Goal: Information Seeking & Learning: Learn about a topic

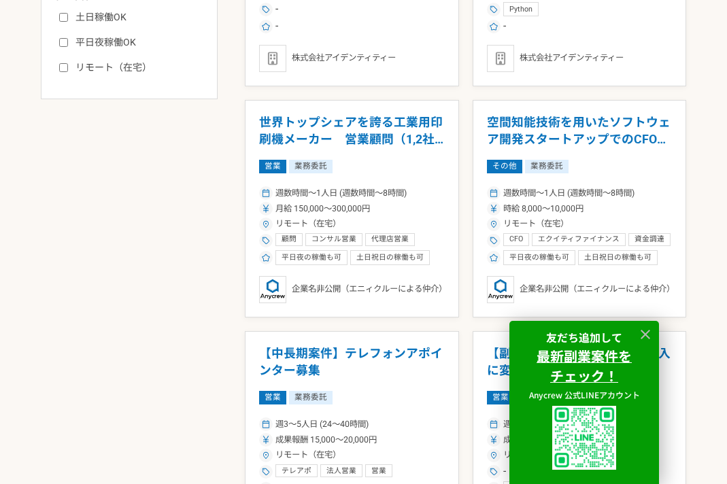
scroll to position [787, 0]
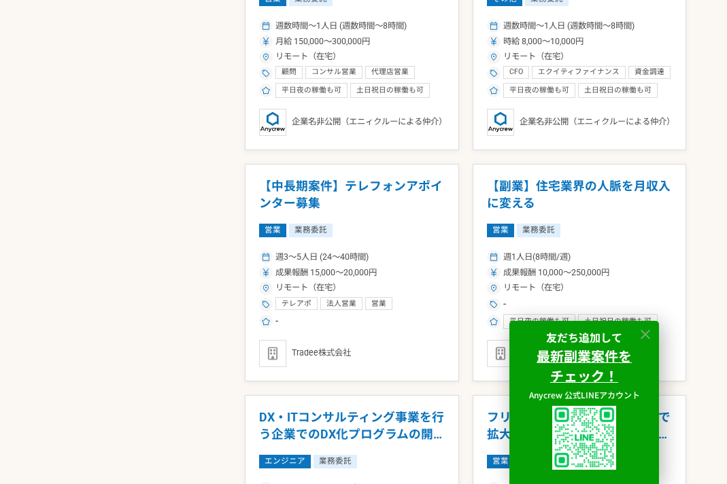
click at [646, 331] on icon at bounding box center [646, 335] width 16 height 16
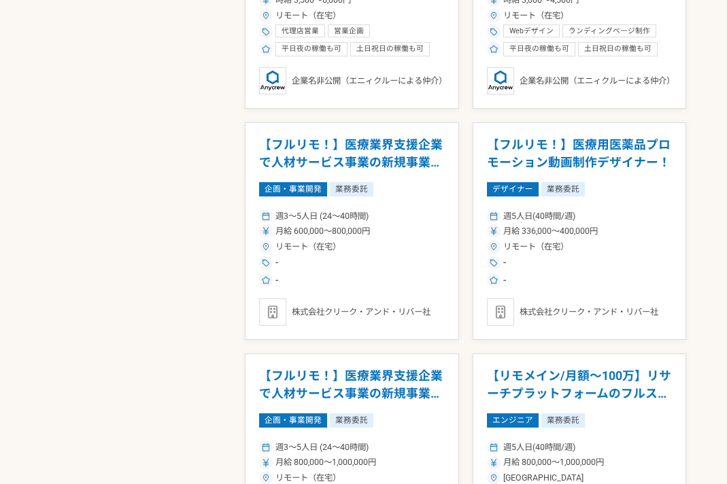
scroll to position [2175, 0]
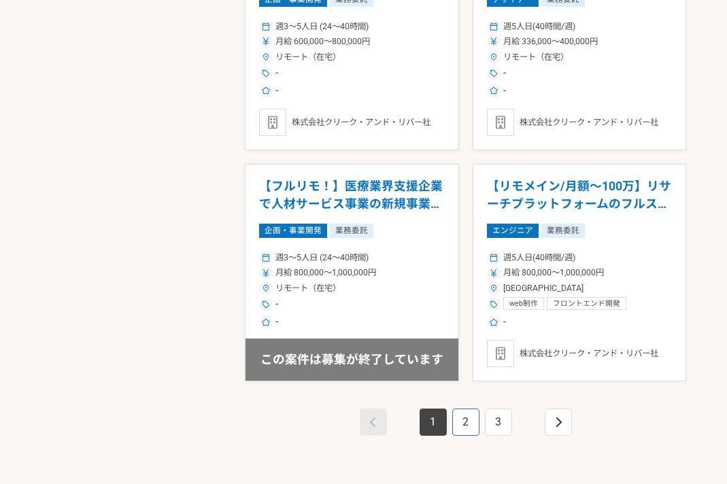
click at [474, 436] on link "2" at bounding box center [466, 422] width 27 height 27
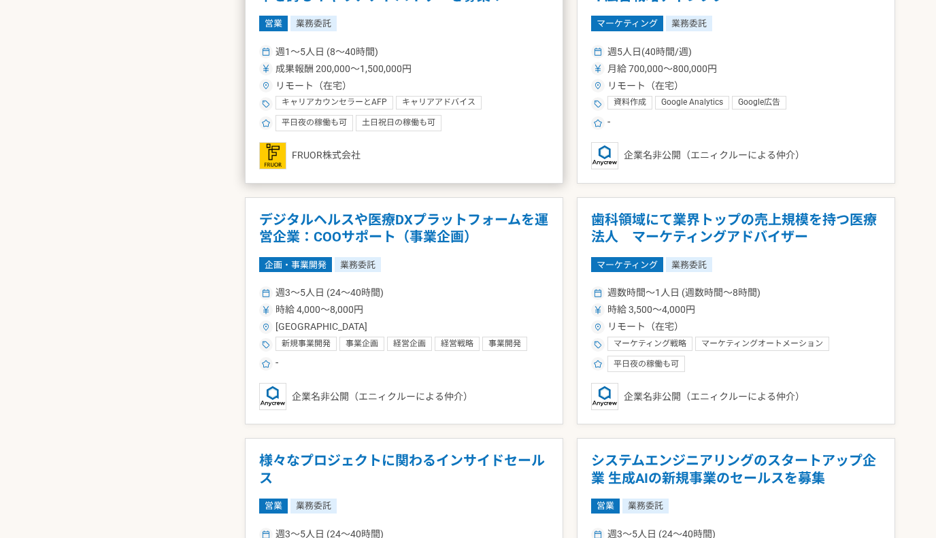
scroll to position [1296, 0]
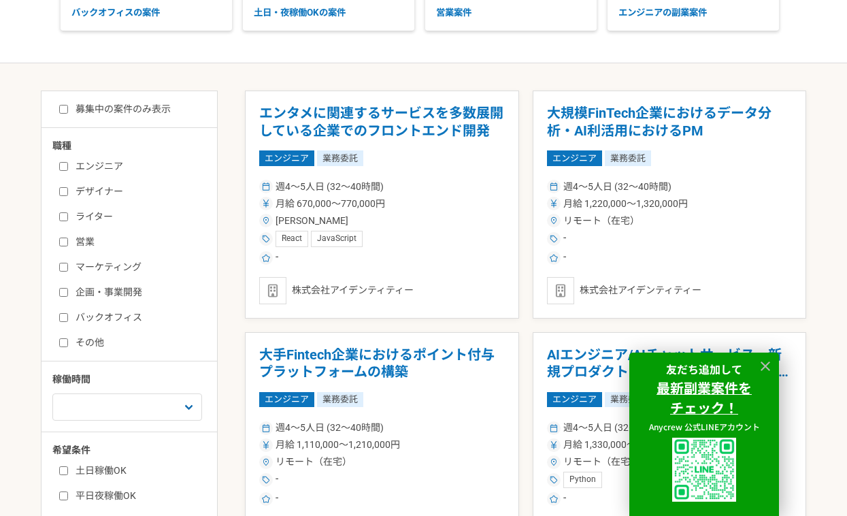
scroll to position [284, 0]
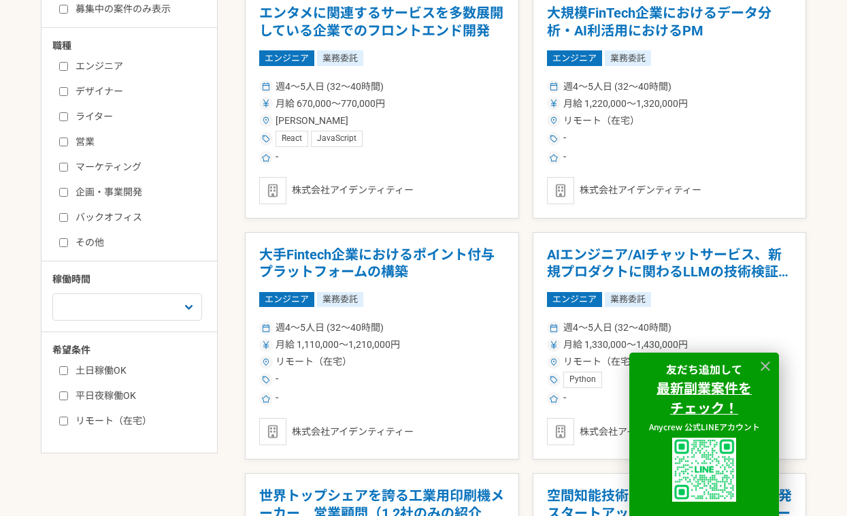
click at [64, 217] on input "バックオフィス" at bounding box center [63, 217] width 9 height 9
checkbox input "true"
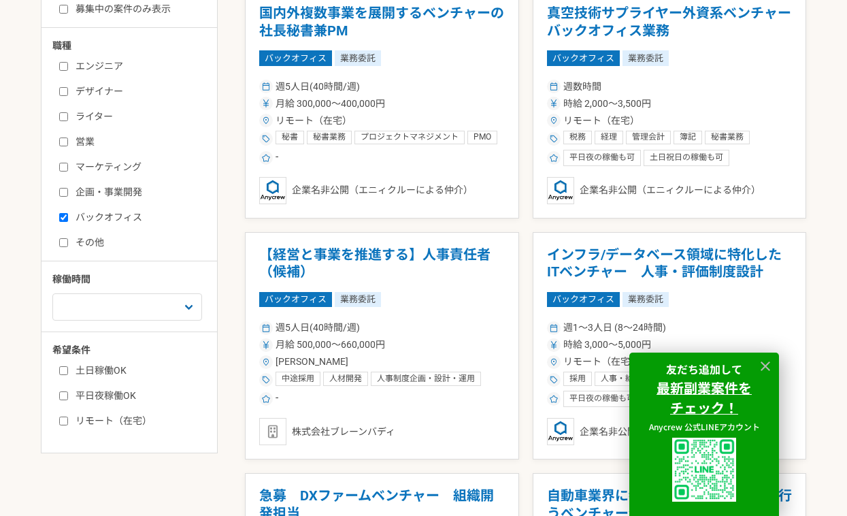
click at [62, 189] on input "企画・事業開発" at bounding box center [63, 192] width 9 height 9
checkbox input "true"
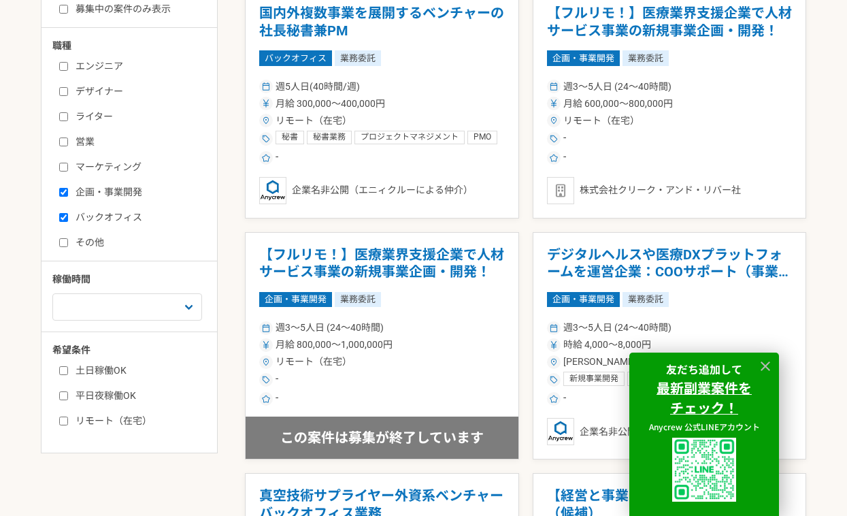
click at [63, 216] on input "バックオフィス" at bounding box center [63, 217] width 9 height 9
checkbox input "false"
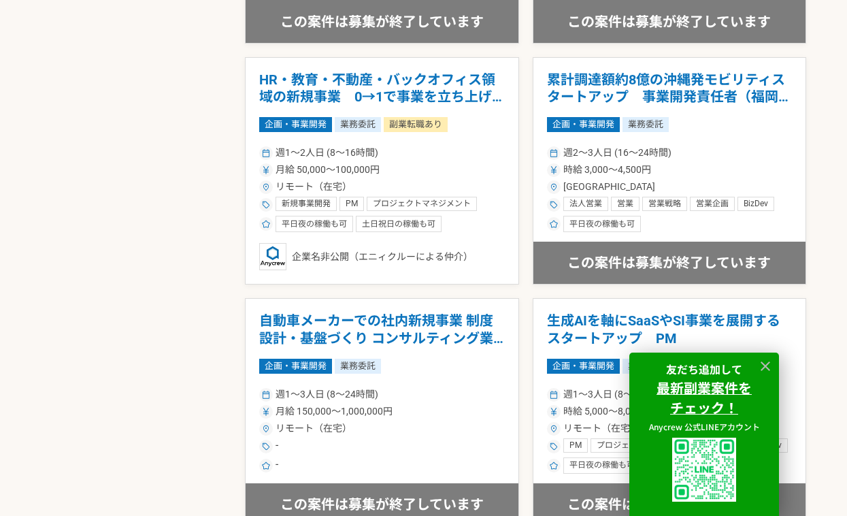
scroll to position [2385, 0]
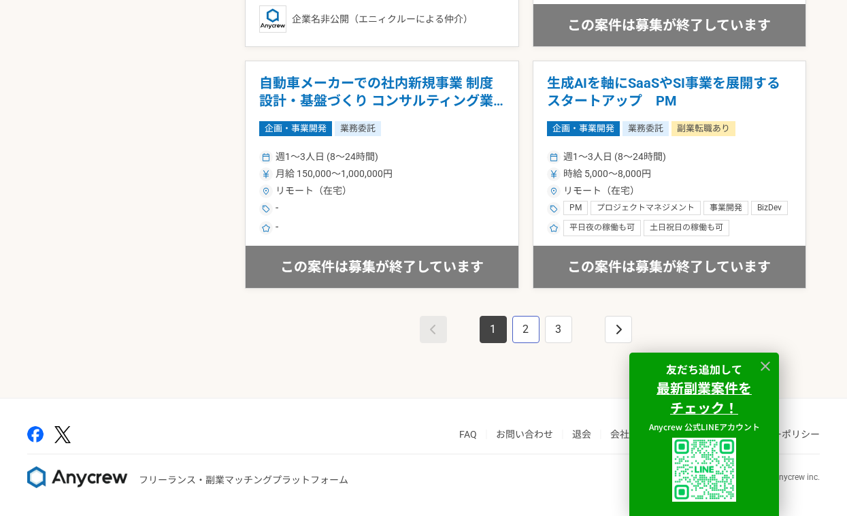
click at [522, 325] on link "2" at bounding box center [525, 329] width 27 height 27
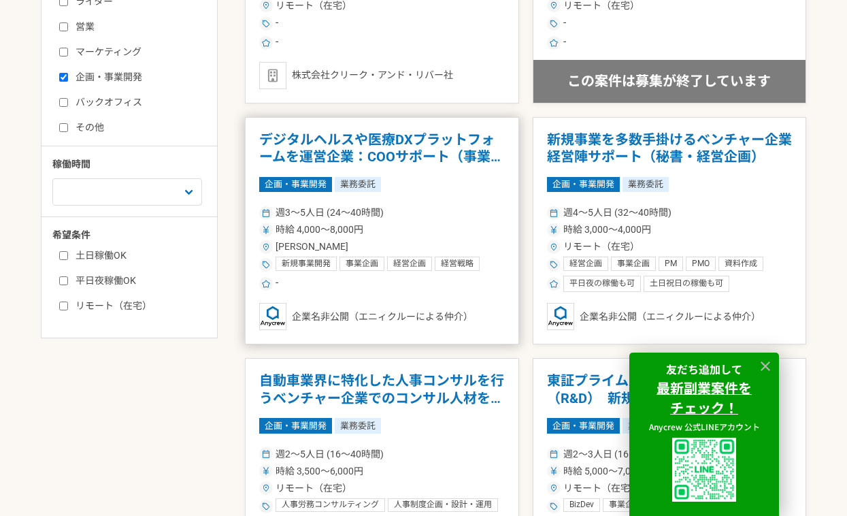
scroll to position [584, 0]
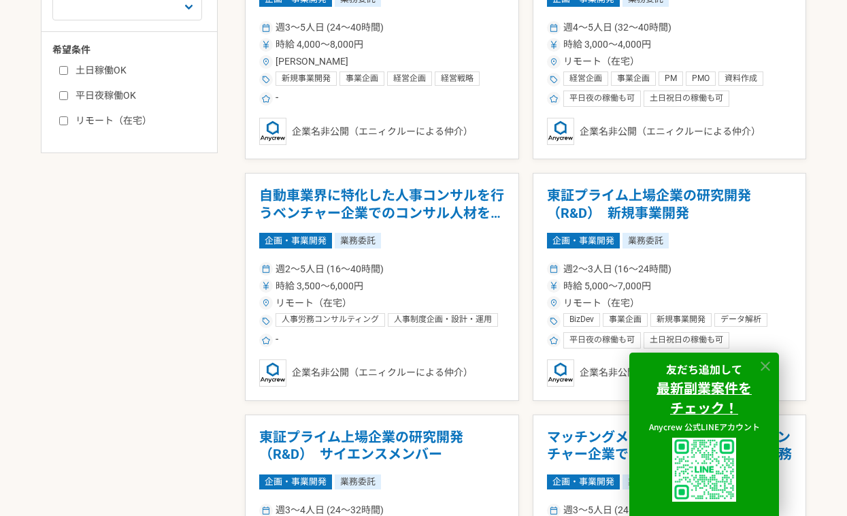
click at [768, 365] on icon at bounding box center [766, 367] width 16 height 16
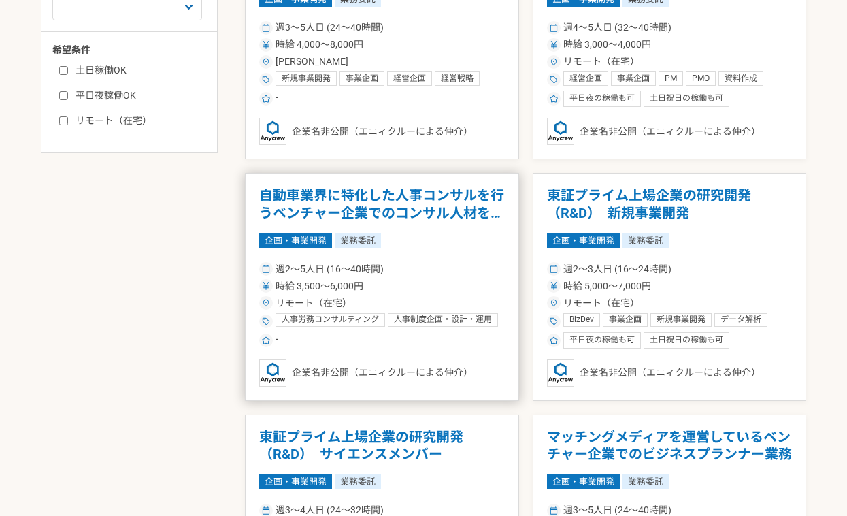
click at [427, 209] on h1 "自動車業界に特化した人事コンサルを行うベンチャー企業でのコンサル人材を募集" at bounding box center [382, 204] width 246 height 35
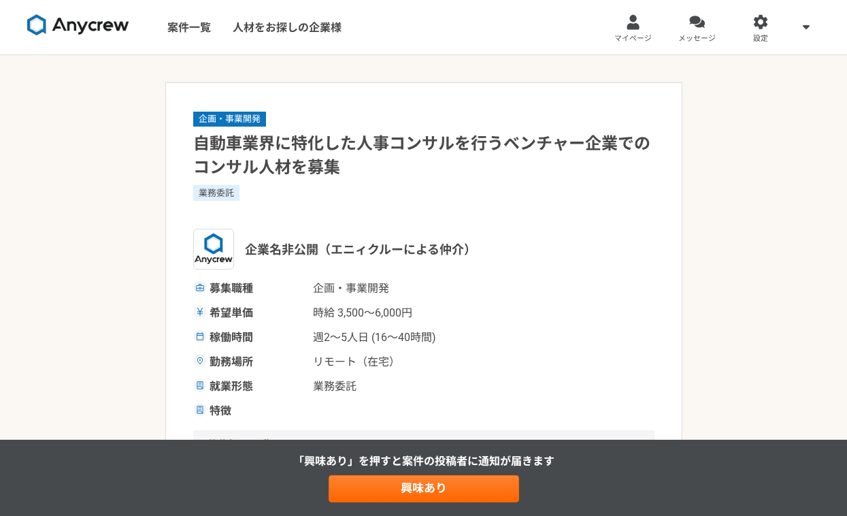
drag, startPoint x: 814, startPoint y: 200, endPoint x: 559, endPoint y: 0, distance: 324.2
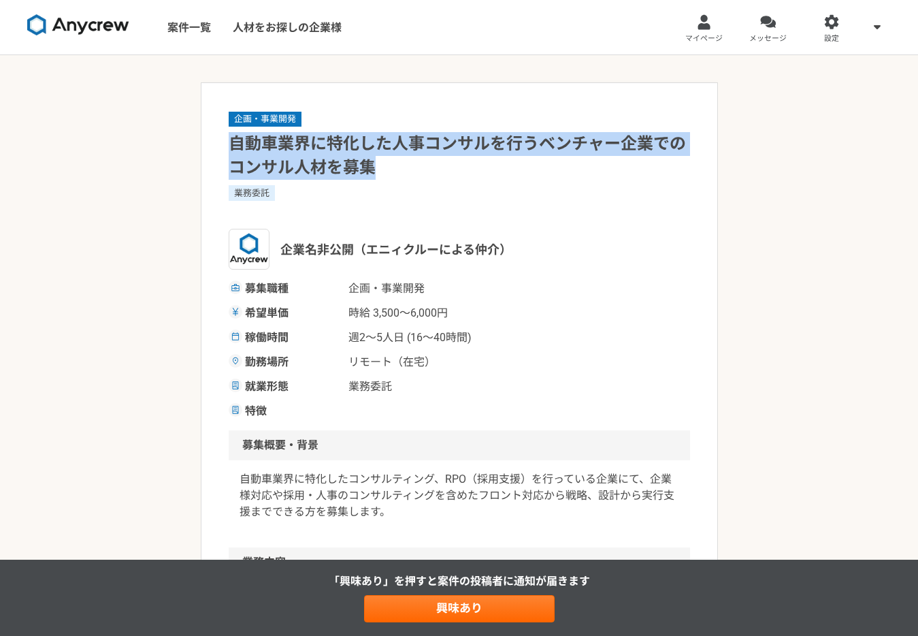
drag, startPoint x: 201, startPoint y: 146, endPoint x: 416, endPoint y: 165, distance: 215.1
click at [418, 164] on h1 "自動車業界に特化した人事コンサルを行うベンチャー企業でのコンサル人材を募集" at bounding box center [459, 156] width 461 height 48
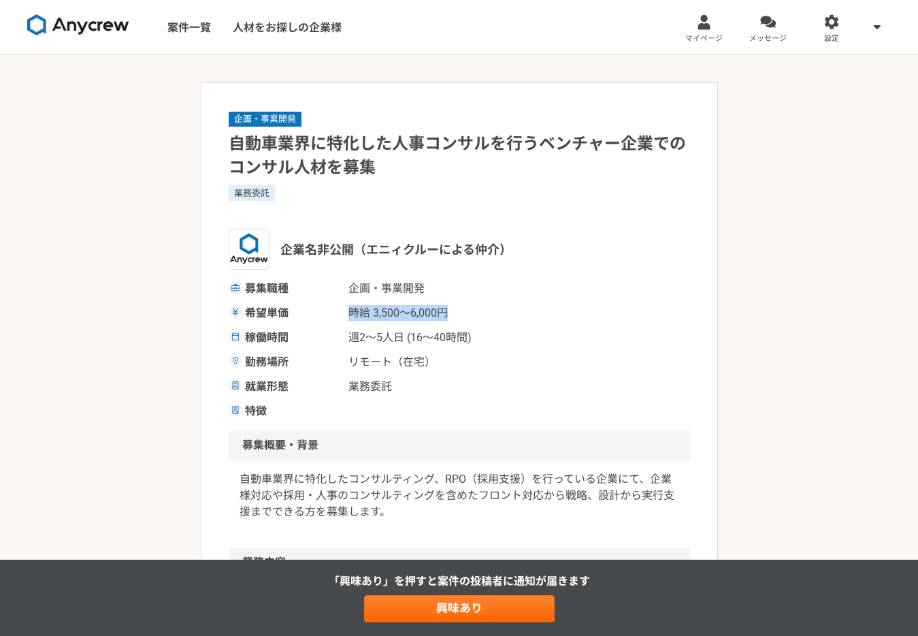
drag, startPoint x: 370, startPoint y: 313, endPoint x: 454, endPoint y: 312, distance: 83.7
click at [454, 312] on span "時給 3,500〜6,000円" at bounding box center [416, 313] width 136 height 16
drag, startPoint x: 344, startPoint y: 339, endPoint x: 401, endPoint y: 336, distance: 57.2
click at [401, 336] on div "稼働時間 週2〜5人日 (16〜40時間)" at bounding box center [459, 337] width 461 height 16
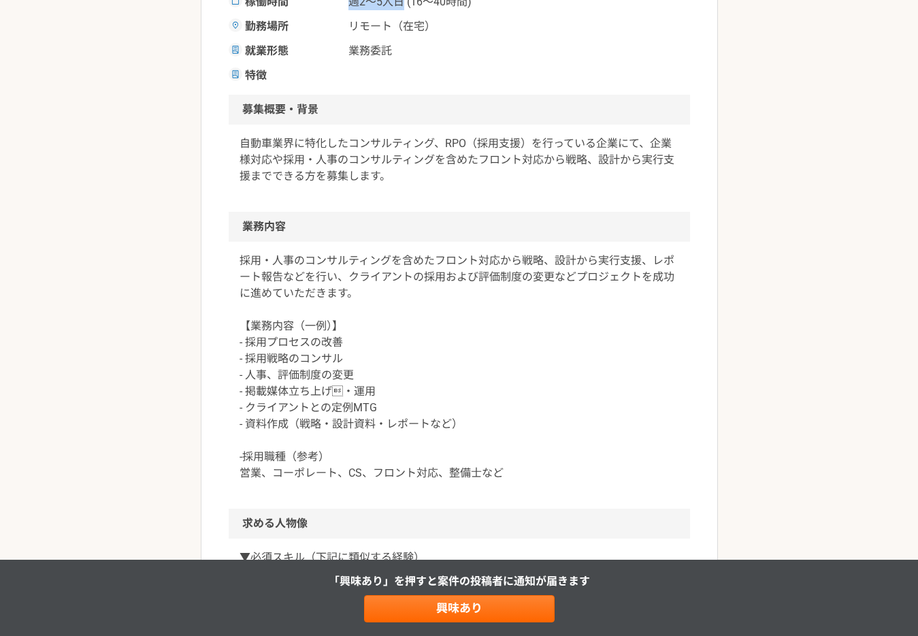
scroll to position [338, 0]
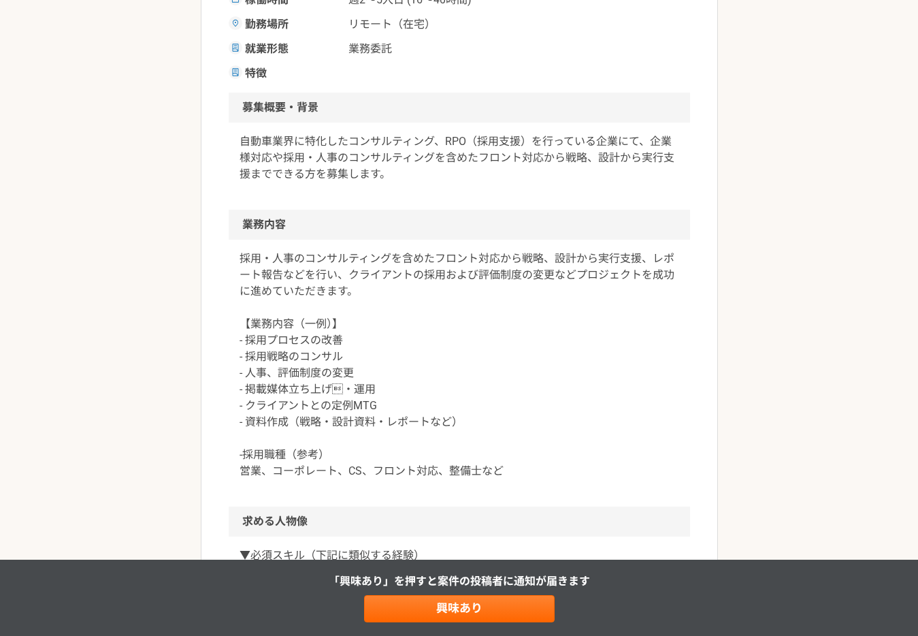
click at [238, 470] on div "採用・人事のコンサルティングを含めたフロント対応から戦略、設計から実行支援、レポート報告などを行い、クライアントの採用および評価制度の変更などプロジェクトを成…" at bounding box center [459, 373] width 461 height 267
drag, startPoint x: 243, startPoint y: 474, endPoint x: 442, endPoint y: 471, distance: 198.7
click at [442, 471] on p "採用・人事のコンサルティングを含めたフロント対応から戦略、設計から実行支援、レポート報告などを行い、クライアントの採用および評価制度の変更などプロジェクトを成…" at bounding box center [460, 364] width 440 height 229
drag, startPoint x: 502, startPoint y: 466, endPoint x: 231, endPoint y: 472, distance: 270.9
click at [231, 472] on div "採用・人事のコンサルティングを含めたフロント対応から戦略、設計から実行支援、レポート報告などを行い、クライアントの採用および評価制度の変更などプロジェクトを成…" at bounding box center [459, 373] width 461 height 267
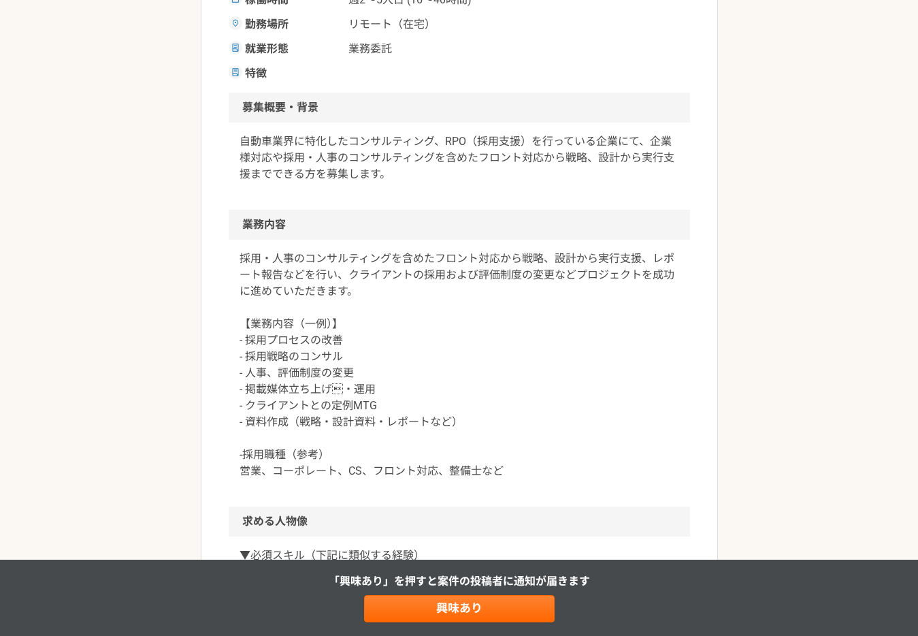
click at [314, 398] on p "採用・人事のコンサルティングを含めたフロント対応から戦略、設計から実行支援、レポート報告などを行い、クライアントの採用および評価制度の変更などプロジェクトを成…" at bounding box center [460, 364] width 440 height 229
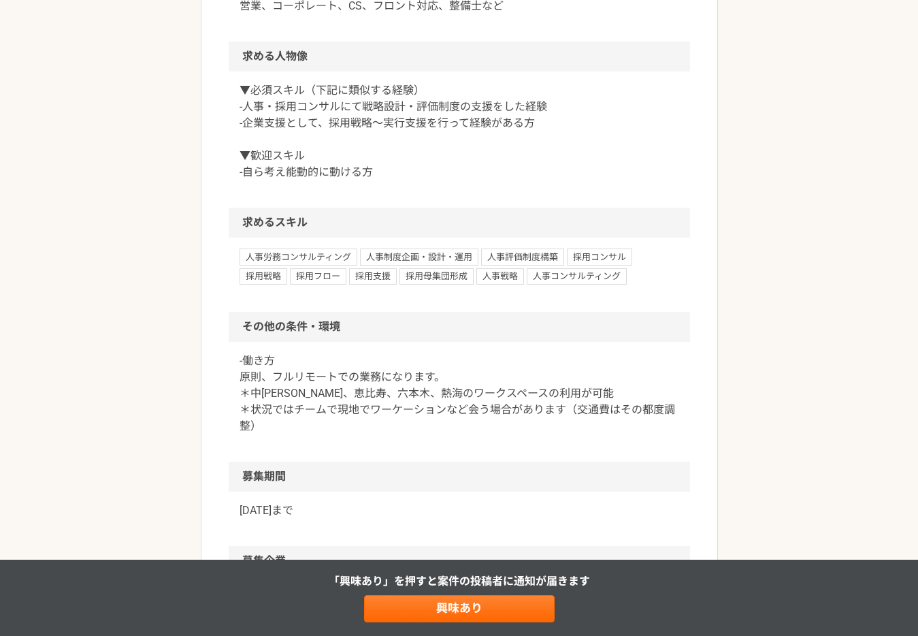
scroll to position [802, 0]
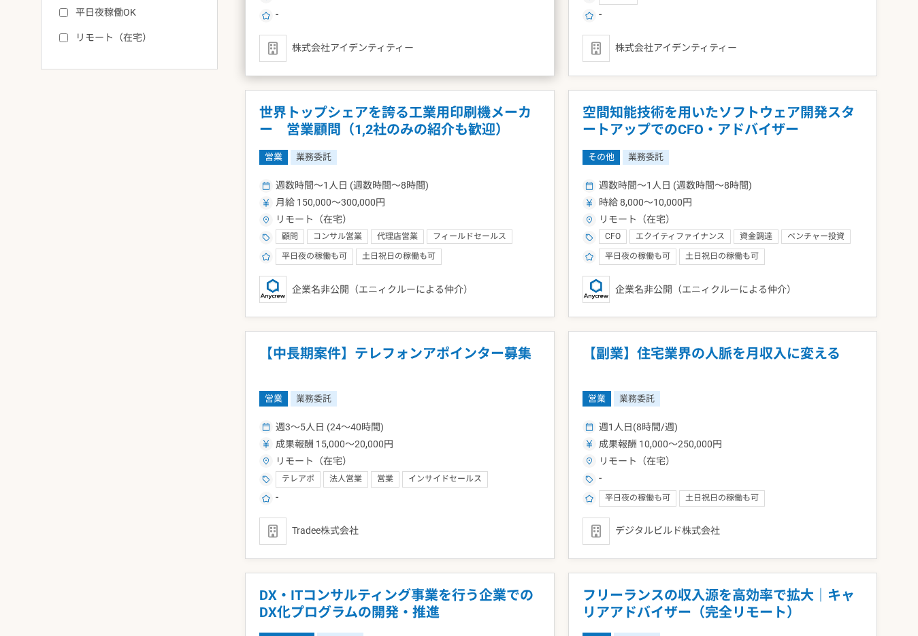
scroll to position [678, 0]
